Goal: Task Accomplishment & Management: Use online tool/utility

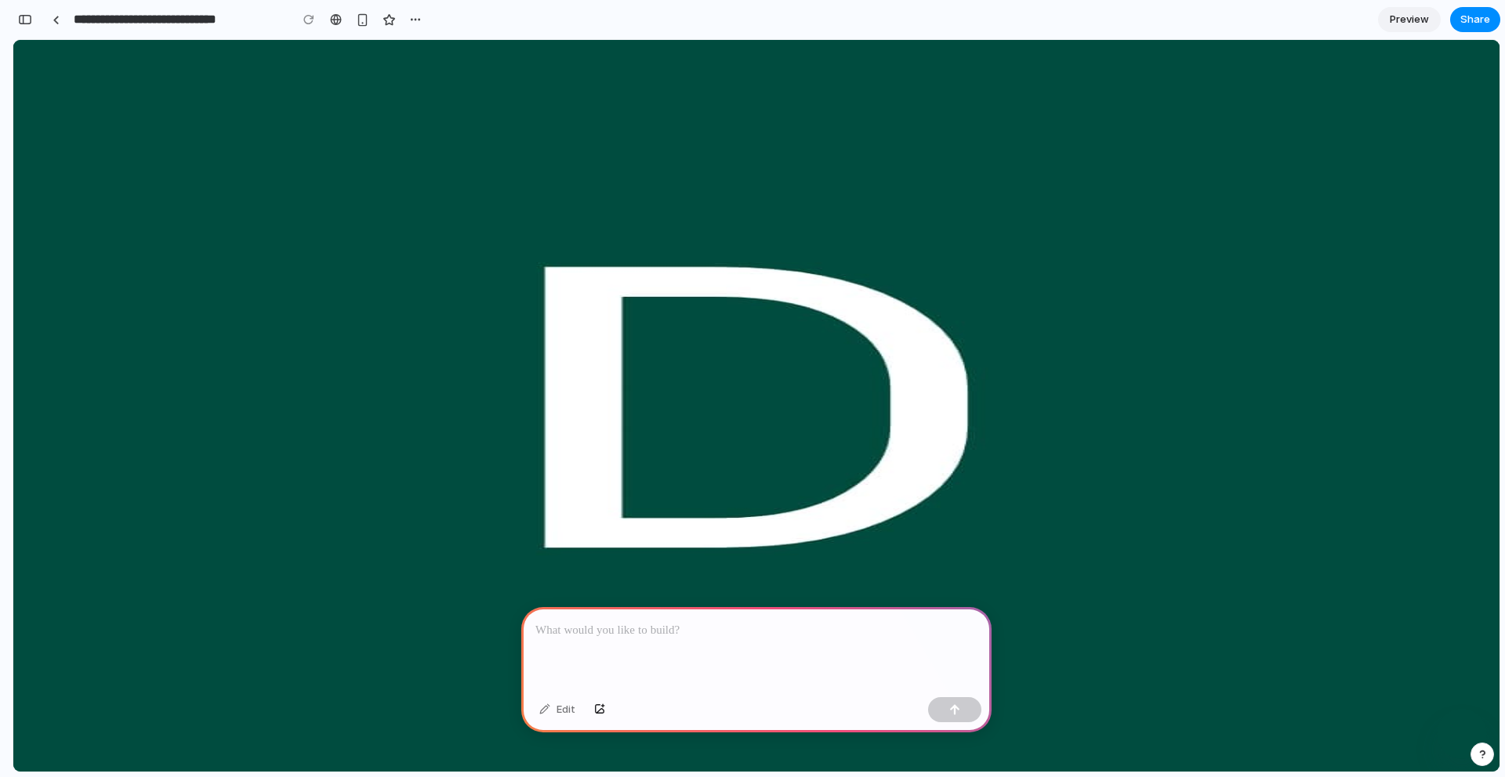
click at [636, 650] on div at bounding box center [756, 649] width 470 height 84
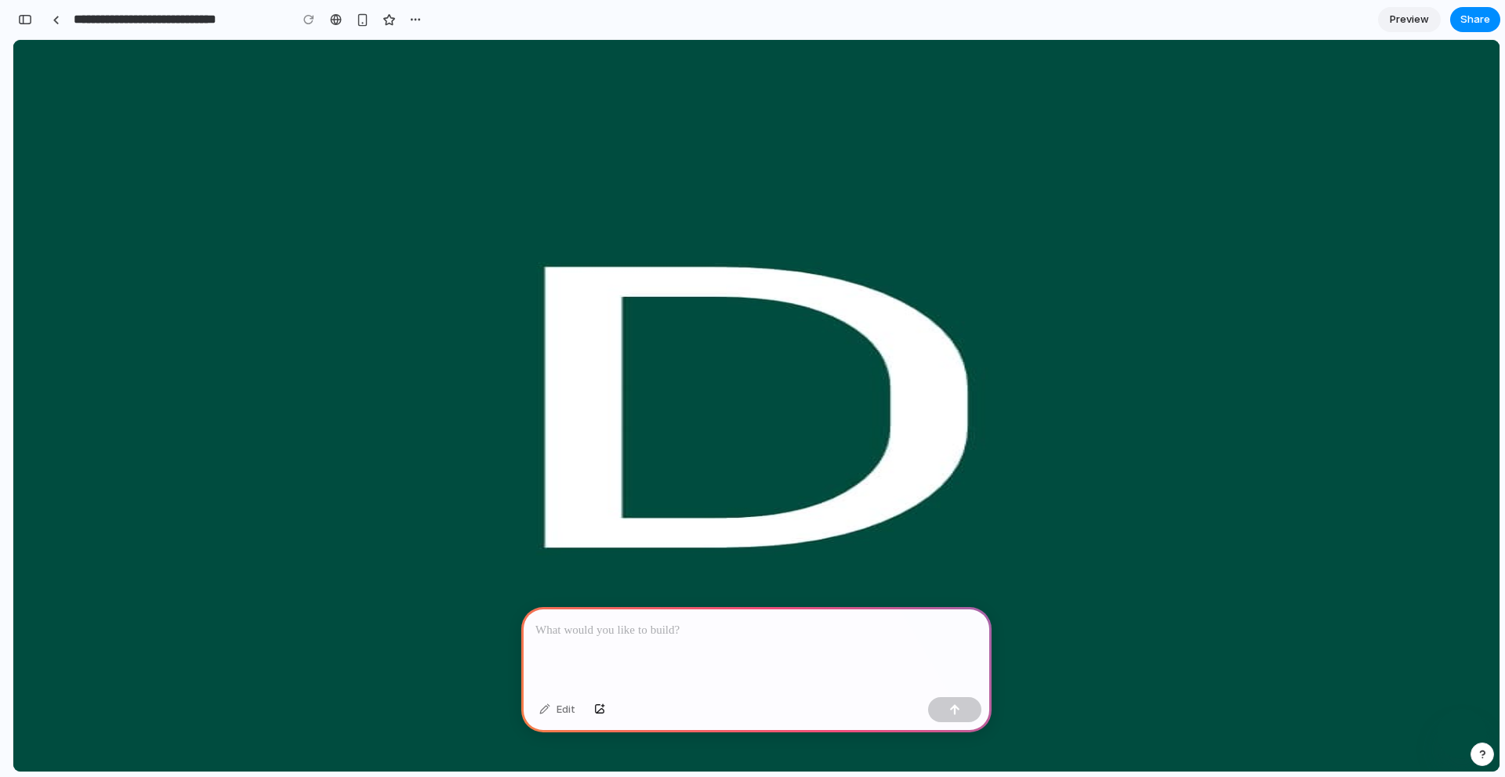
click at [649, 646] on div at bounding box center [756, 649] width 470 height 84
click at [537, 625] on p at bounding box center [756, 630] width 442 height 19
click at [964, 719] on button "button" at bounding box center [954, 709] width 53 height 25
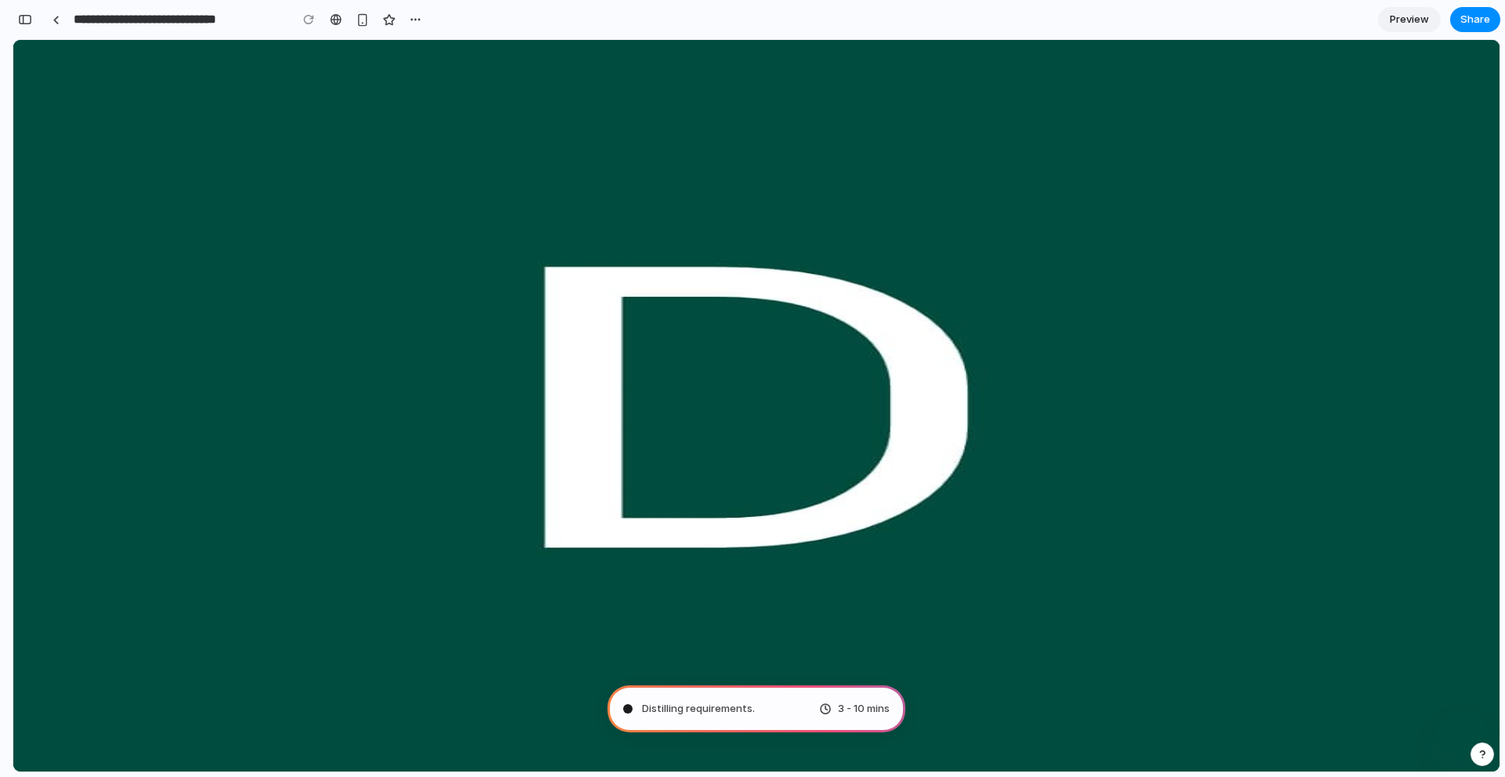
click at [846, 712] on span "3 - 10 mins" at bounding box center [864, 709] width 52 height 16
click at [731, 715] on span "Assembling puzzle pieces .." at bounding box center [708, 709] width 132 height 16
click at [838, 711] on span "3 - 10 mins" at bounding box center [864, 709] width 52 height 16
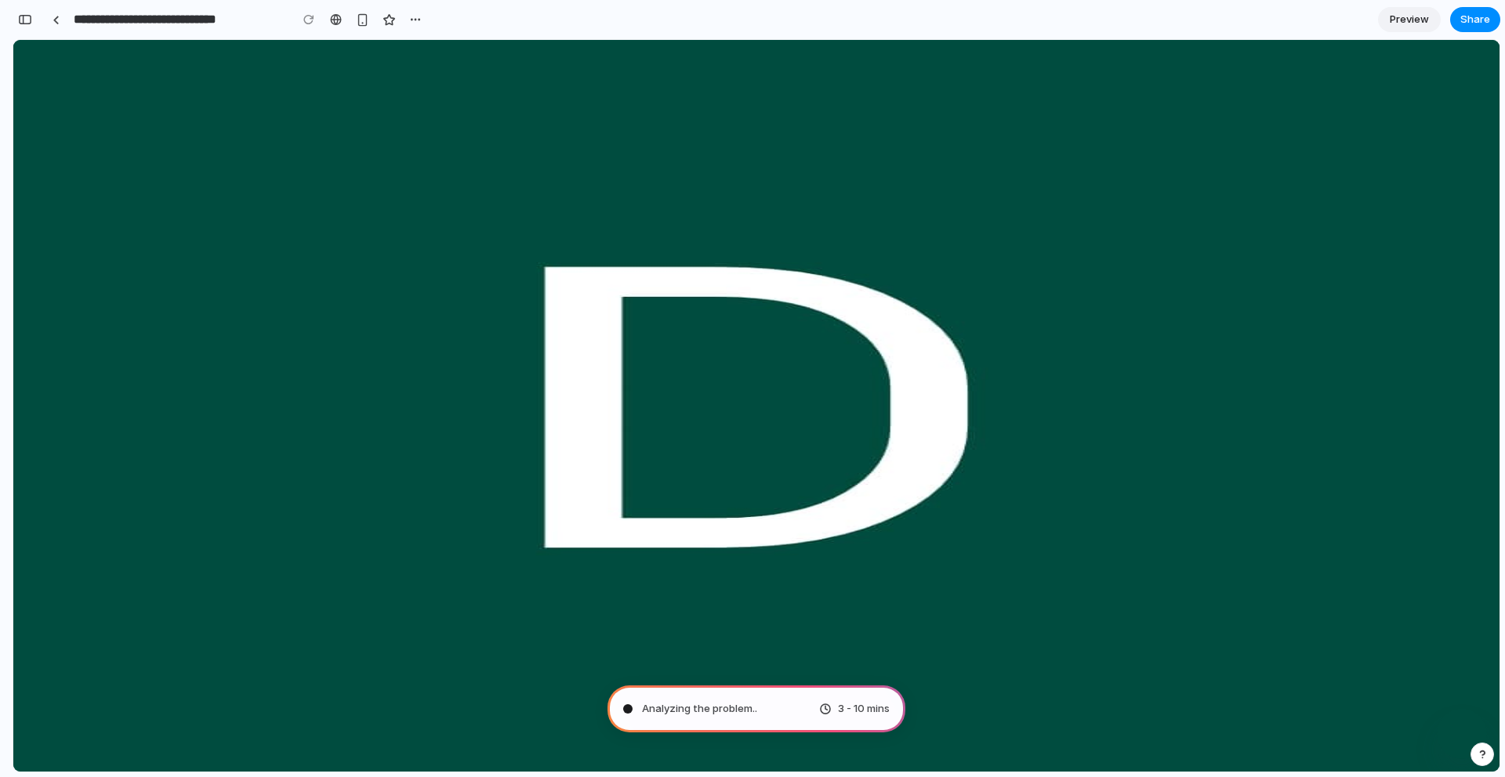
click at [733, 702] on span "Analyzing the problem .." at bounding box center [699, 709] width 115 height 16
click at [43, 152] on icon at bounding box center [56, 142] width 27 height 27
click at [37, 229] on button "Wallets" at bounding box center [60, 255] width 46 height 53
click at [49, 185] on icon at bounding box center [62, 190] width 26 height 14
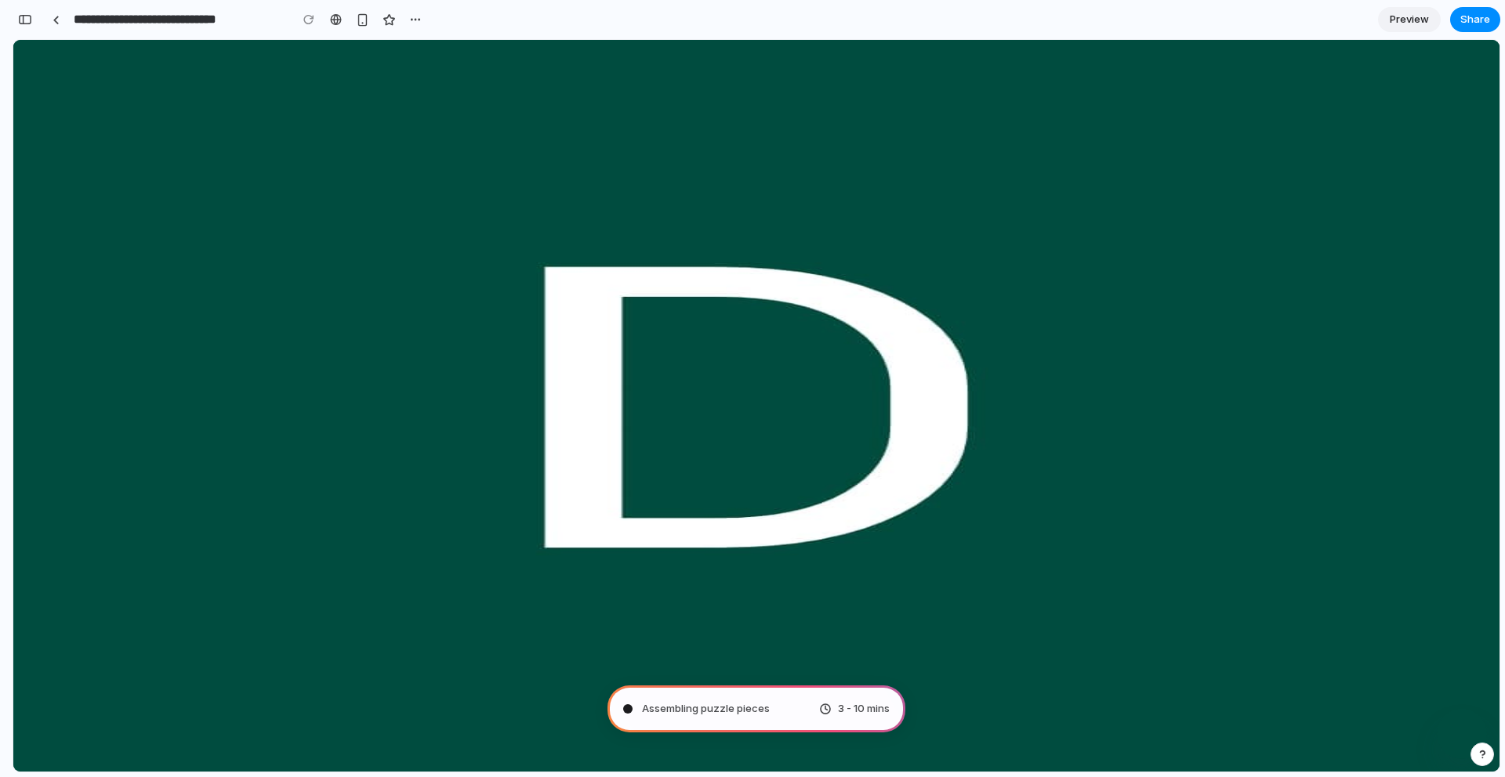
click at [37, 241] on button "Wallets" at bounding box center [60, 255] width 46 height 53
click at [37, 281] on button "Corporate" at bounding box center [66, 313] width 59 height 65
click at [37, 346] on button "Testing Section" at bounding box center [78, 390] width 83 height 89
click at [37, 436] on button "Testing Routes" at bounding box center [77, 480] width 81 height 88
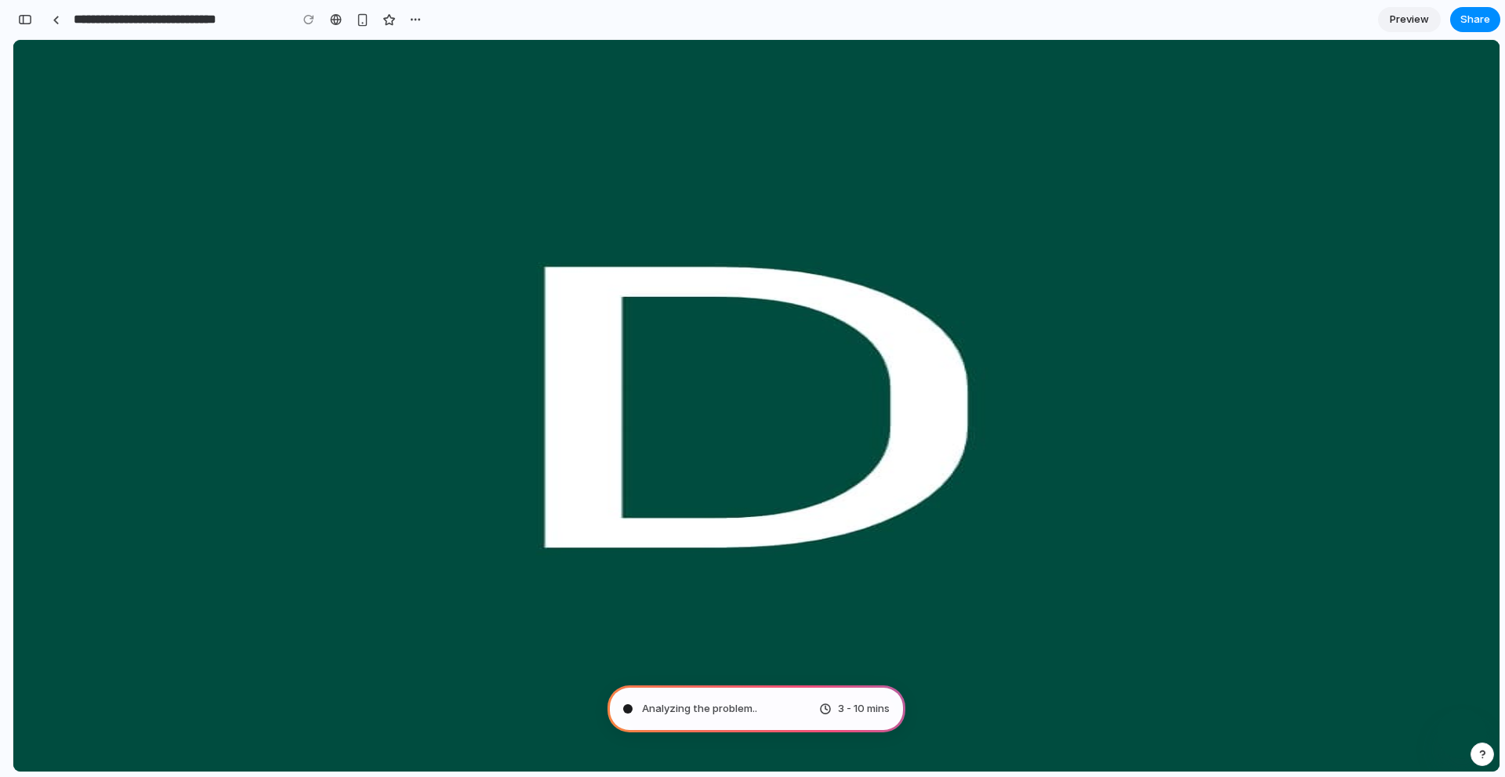
type input "**********"
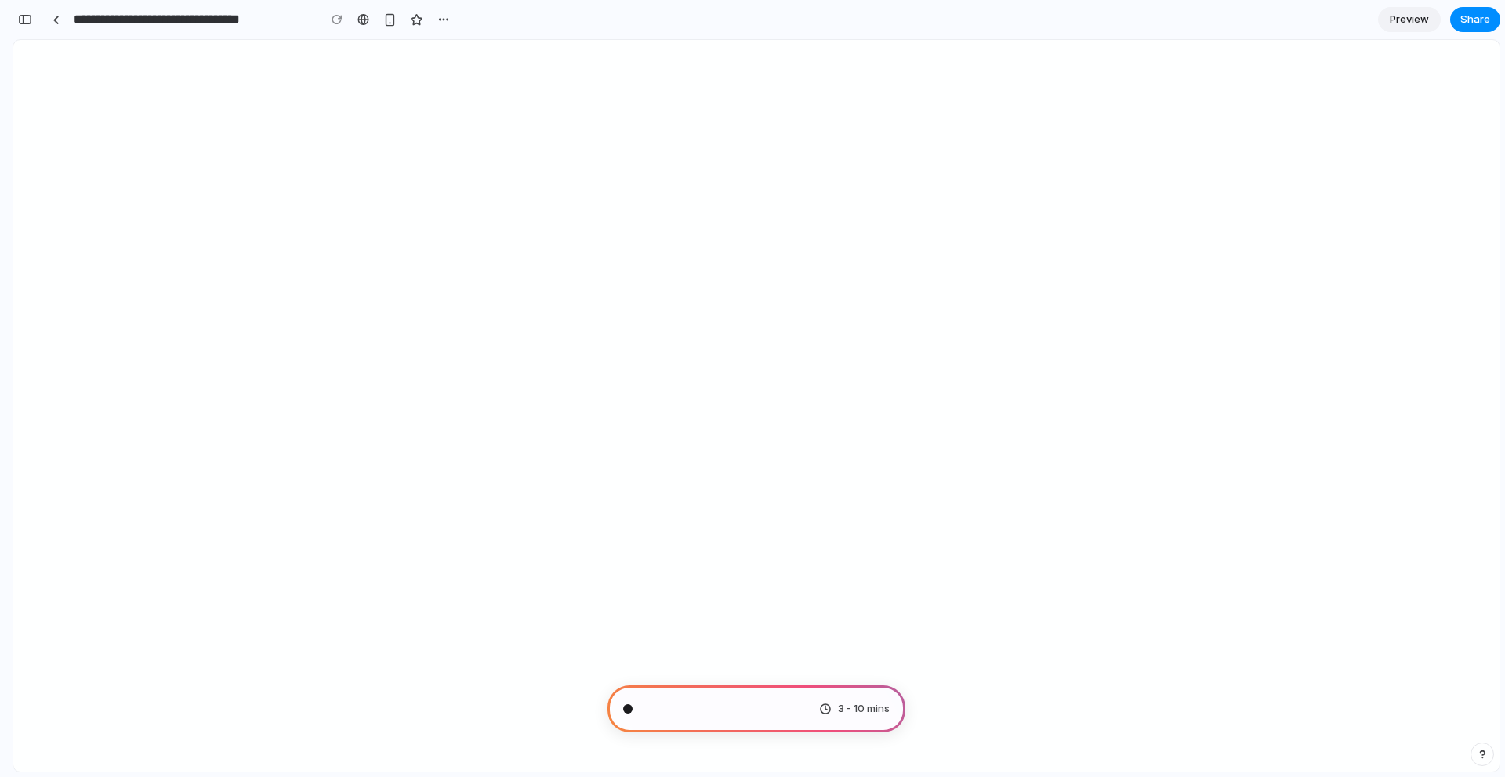
scroll to position [0, 0]
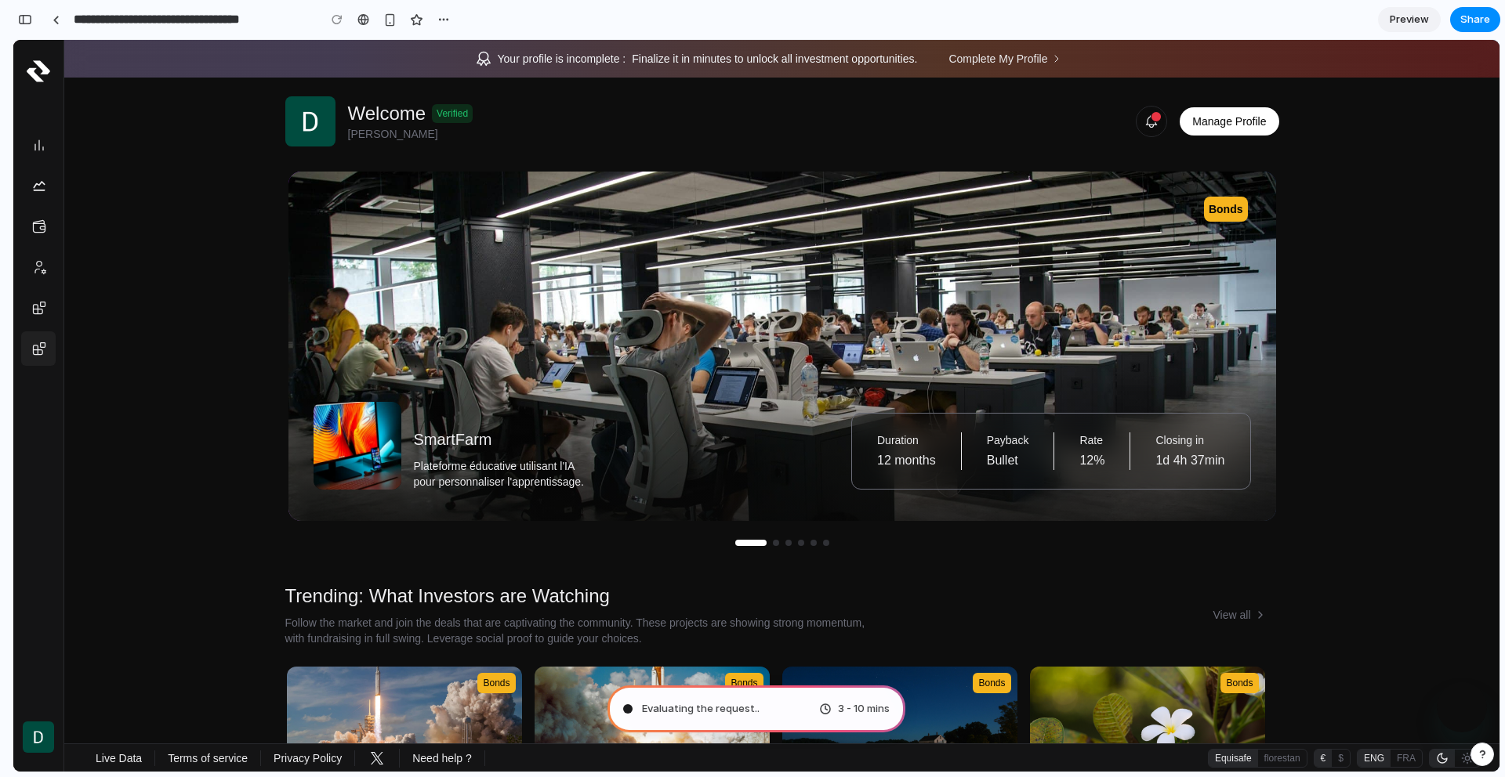
click at [1099, 126] on div "Welcome Verified [PERSON_NAME] Manage Profile" at bounding box center [782, 121] width 994 height 50
click at [1241, 346] on button at bounding box center [1234, 346] width 33 height 33
click at [785, 708] on div "Evaluating the request . 3 - 10 mins" at bounding box center [756, 709] width 298 height 47
